Goal: Use online tool/utility

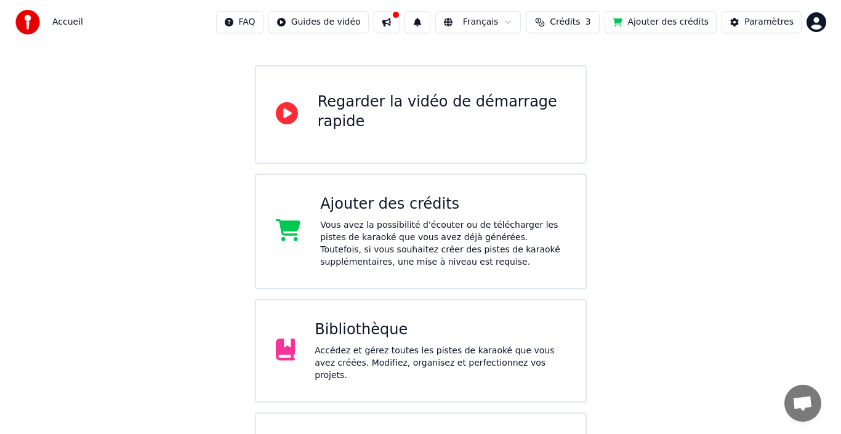
scroll to position [169, 0]
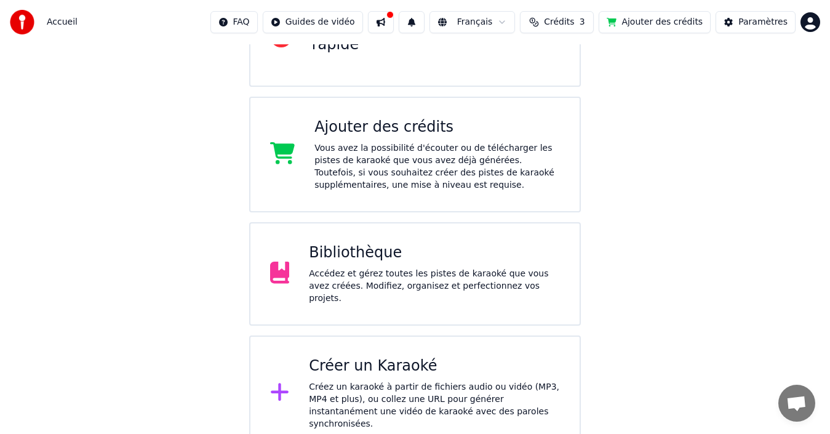
click at [384, 371] on div "Créer un Karaoké Créez un karaoké à partir de fichiers audio ou vidéo (MP3, MP4…" at bounding box center [434, 393] width 251 height 74
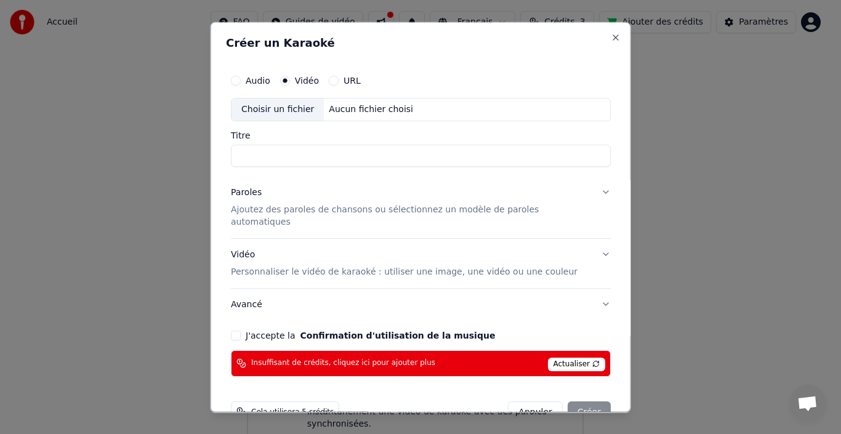
click at [241, 330] on button "J'accepte la Confirmation d'utilisation de la musique" at bounding box center [236, 335] width 10 height 10
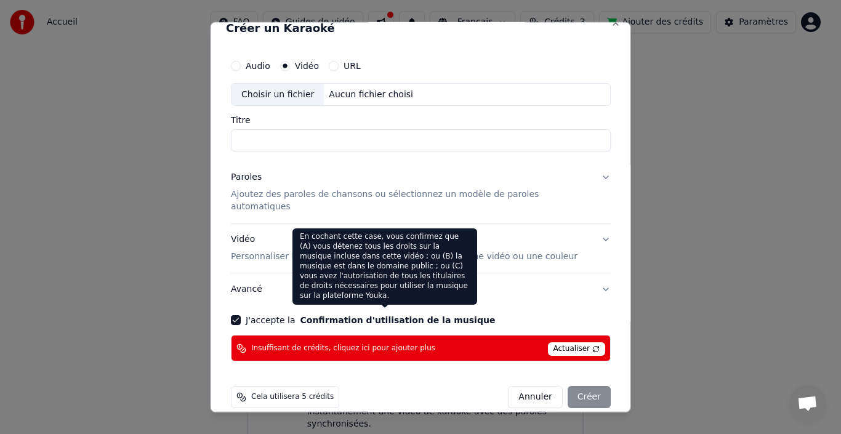
scroll to position [18, 0]
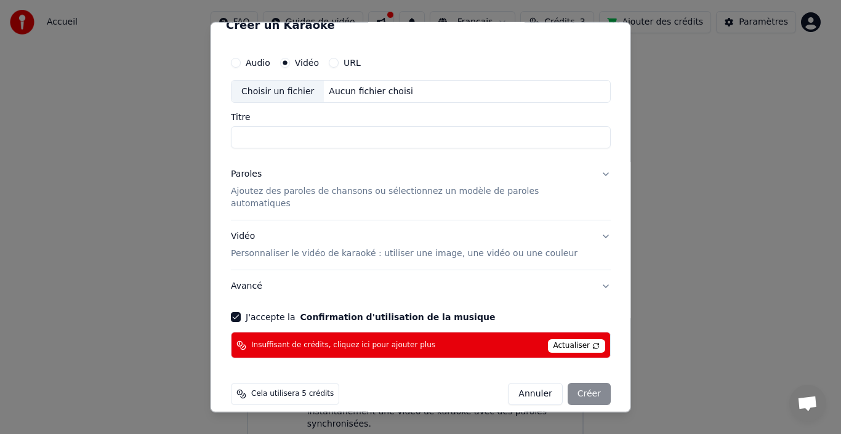
click at [579, 383] on div "Annuler Créer" at bounding box center [559, 394] width 103 height 22
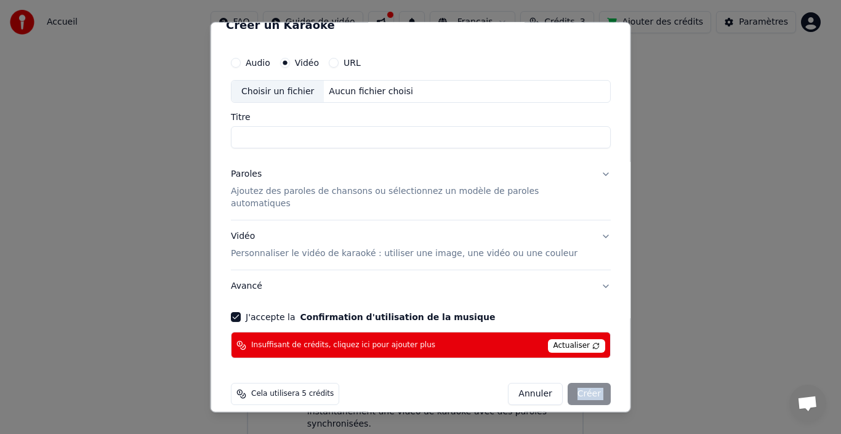
click at [579, 383] on div "Annuler Créer" at bounding box center [559, 394] width 103 height 22
click at [565, 339] on span "Actualiser" at bounding box center [576, 346] width 58 height 14
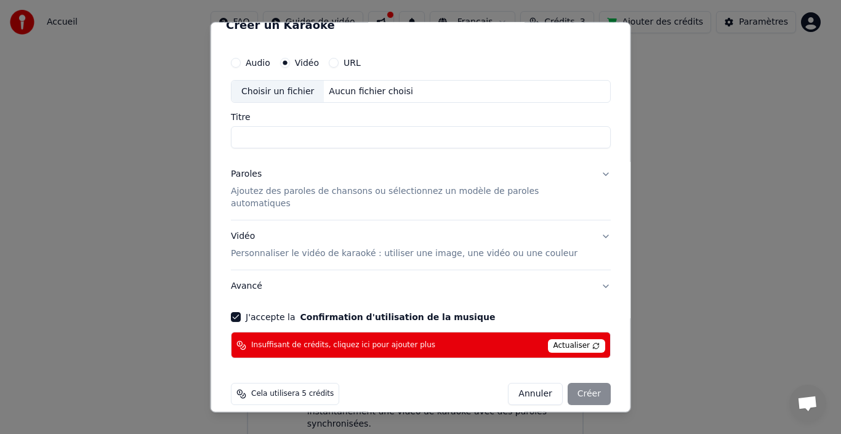
click at [565, 339] on span "Actualiser" at bounding box center [576, 346] width 58 height 14
